Goal: Transaction & Acquisition: Purchase product/service

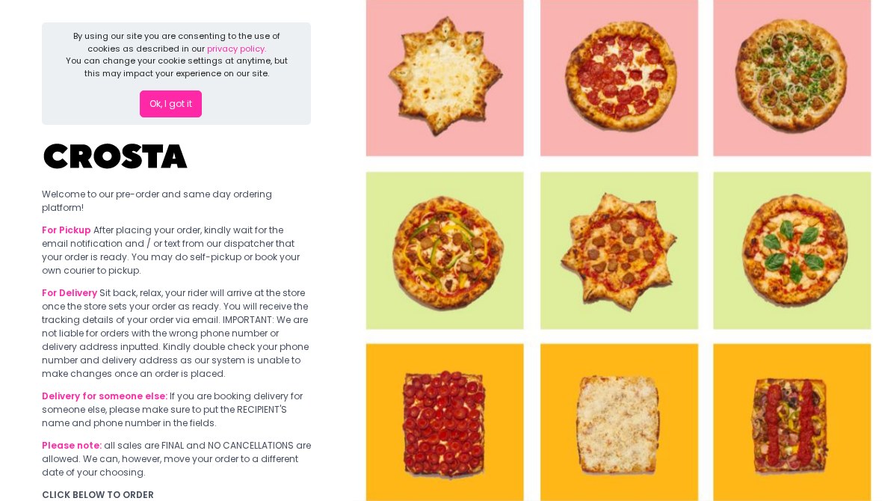
click at [167, 99] on button "Ok, I got it" at bounding box center [171, 103] width 62 height 27
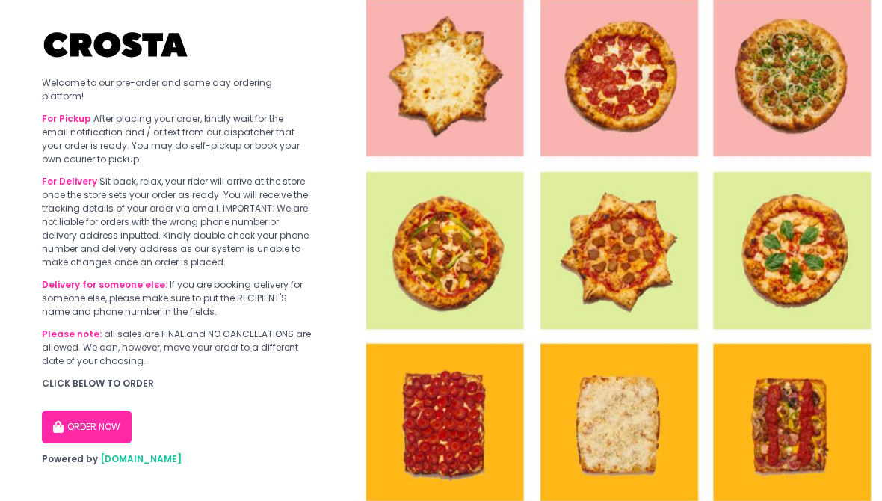
click at [109, 433] on button "ORDER NOW" at bounding box center [87, 426] width 90 height 33
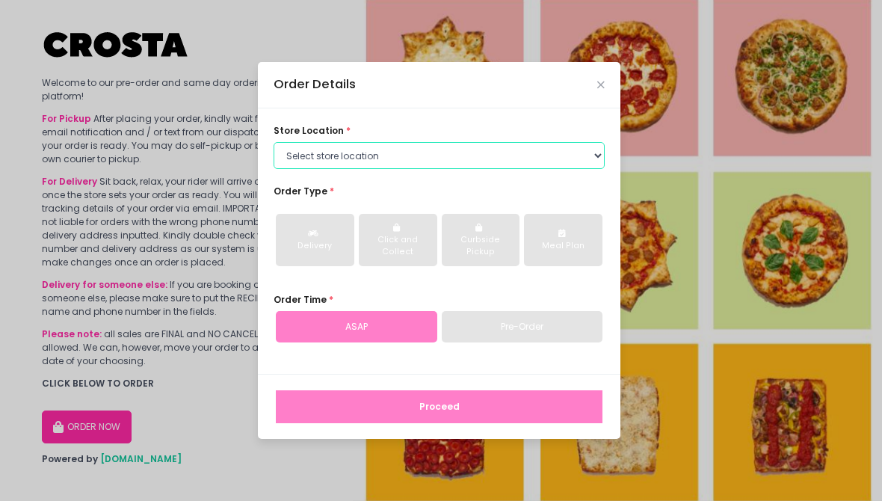
click at [396, 160] on select "Select store location [PERSON_NAME] Pizza - [PERSON_NAME] Pizza - [GEOGRAPHIC_D…" at bounding box center [439, 155] width 331 height 27
select select "5fabb2e53664a8677beaeb89"
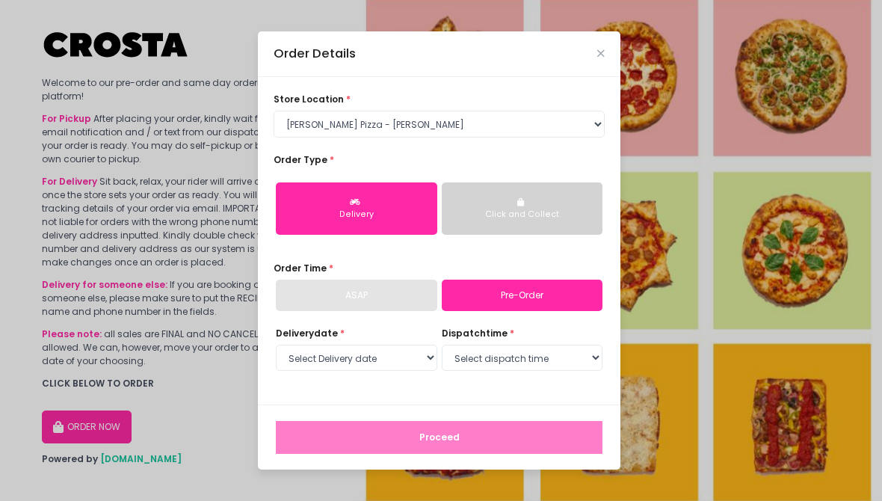
click at [405, 223] on button "Delivery" at bounding box center [356, 208] width 161 height 52
click at [387, 297] on div "ASAP" at bounding box center [356, 295] width 161 height 31
click at [474, 290] on link "Pre-Order" at bounding box center [522, 295] width 161 height 31
click at [473, 290] on link "Pre-Order" at bounding box center [522, 295] width 161 height 31
click at [416, 300] on div "ASAP" at bounding box center [356, 295] width 161 height 31
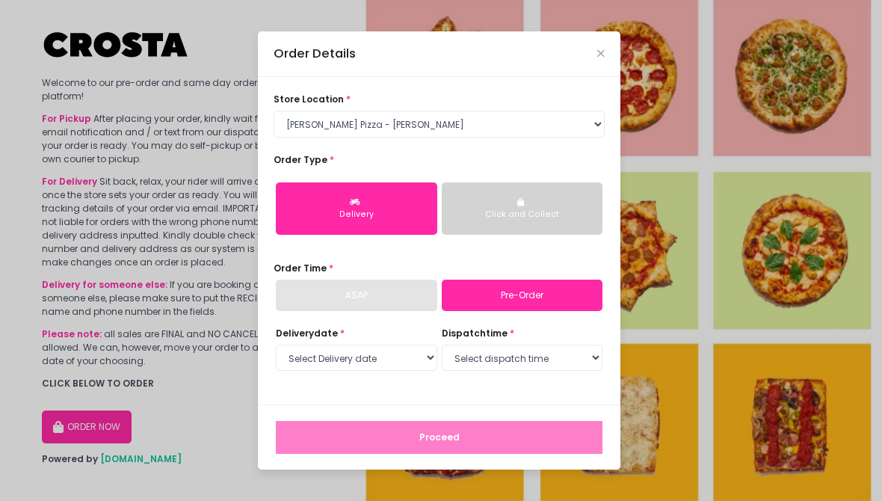
click at [416, 300] on div "ASAP" at bounding box center [356, 295] width 161 height 31
click at [501, 286] on link "Pre-Order" at bounding box center [522, 295] width 161 height 31
click at [500, 286] on link "Pre-Order" at bounding box center [522, 295] width 161 height 31
click at [412, 359] on select "Select Delivery date [DATE] [DATE] [DATE] [DATE] [DATE]" at bounding box center [356, 358] width 161 height 27
select select "[DATE]"
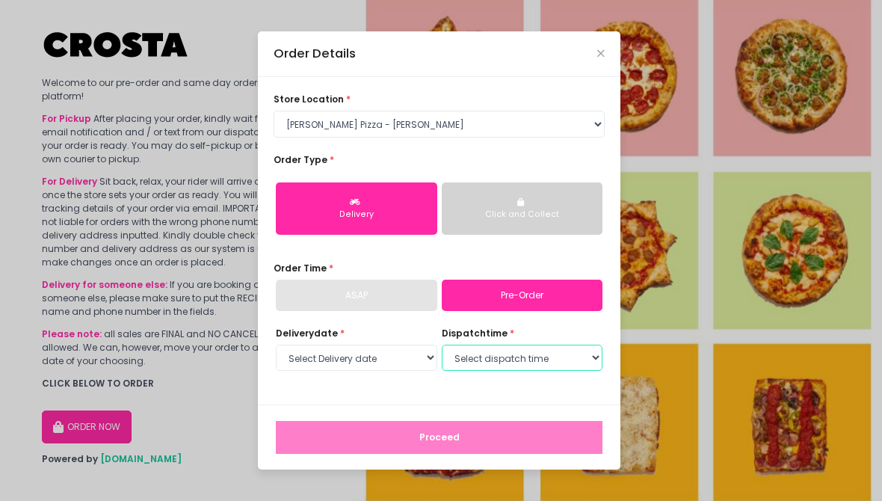
click at [478, 355] on select "Select dispatch time 12:00 PM - 12:30 PM 12:30 PM - 01:00 PM 01:00 PM - 01:30 P…" at bounding box center [522, 358] width 161 height 27
click at [520, 360] on select "Select dispatch time 12:00 PM - 12:30 PM 12:30 PM - 01:00 PM 01:00 PM - 01:30 P…" at bounding box center [522, 358] width 161 height 27
select select "15:30"
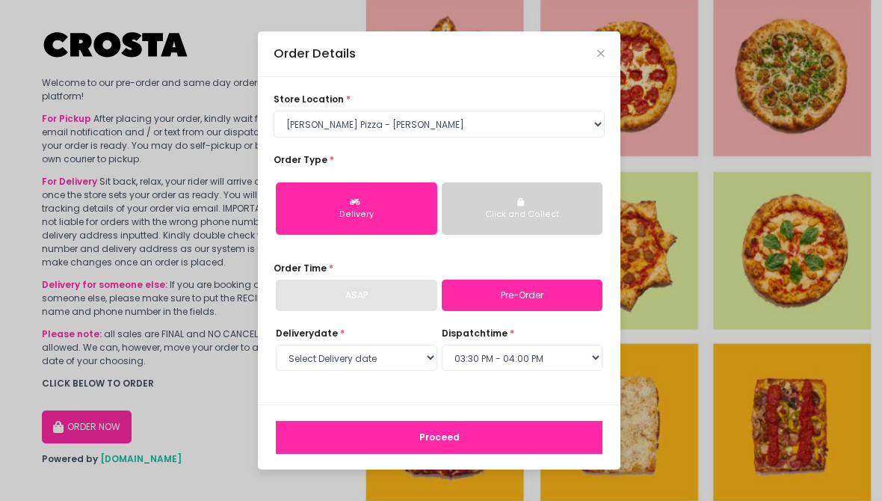
click at [434, 434] on button "Proceed" at bounding box center [439, 437] width 327 height 33
